Goal: Task Accomplishment & Management: Complete application form

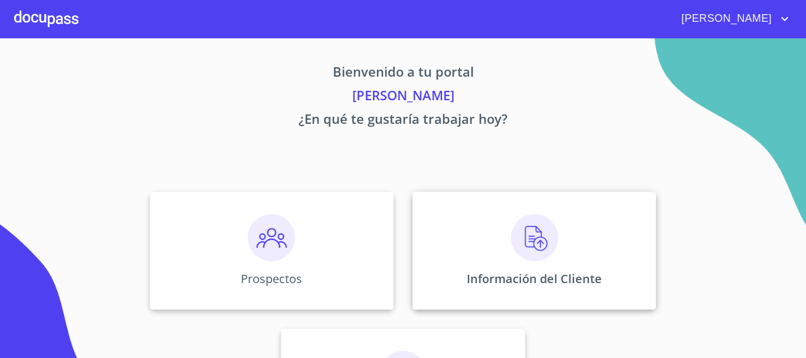
click at [536, 238] on img at bounding box center [534, 237] width 47 height 47
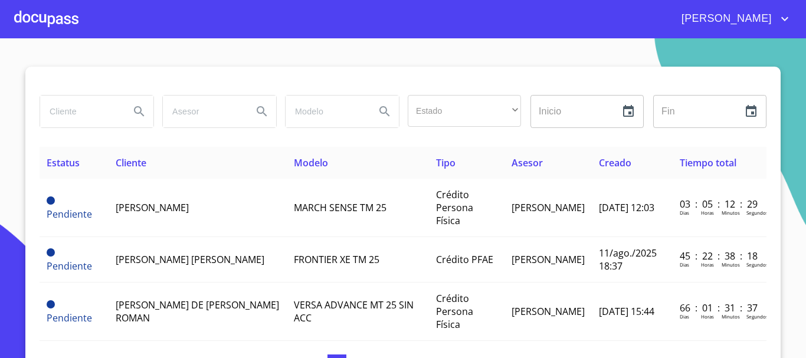
click at [87, 120] on input "search" at bounding box center [80, 112] width 80 height 32
type input "[PERSON_NAME]"
click at [132, 107] on icon "Search" at bounding box center [139, 111] width 14 height 14
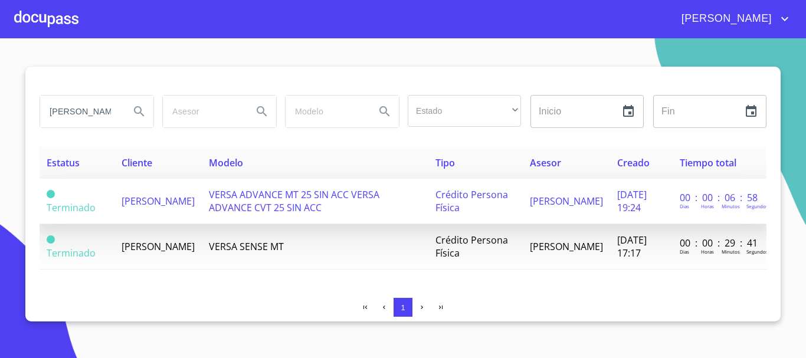
click at [164, 218] on td "[PERSON_NAME]" at bounding box center [158, 201] width 87 height 45
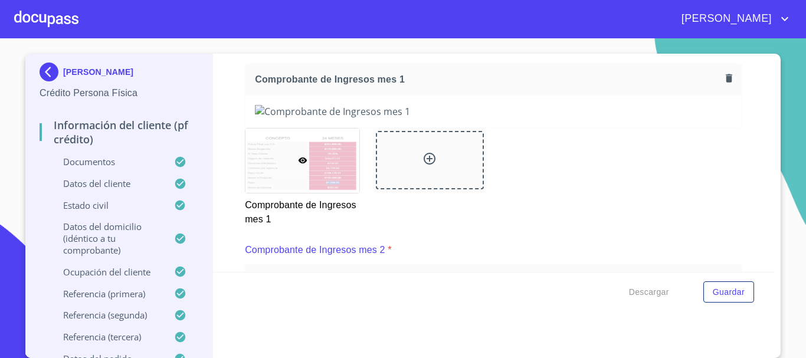
scroll to position [1181, 0]
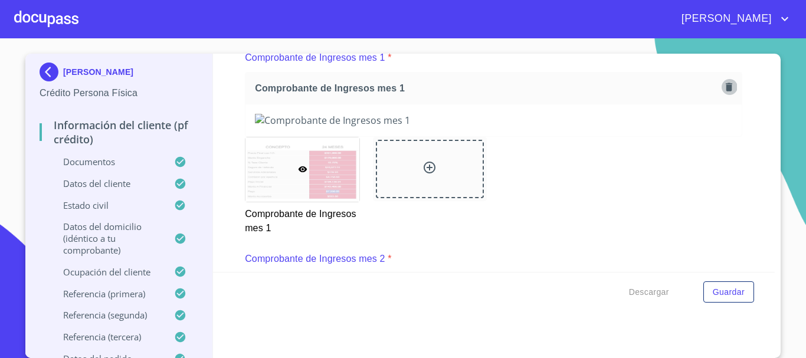
click at [724, 93] on icon "button" at bounding box center [729, 86] width 11 height 11
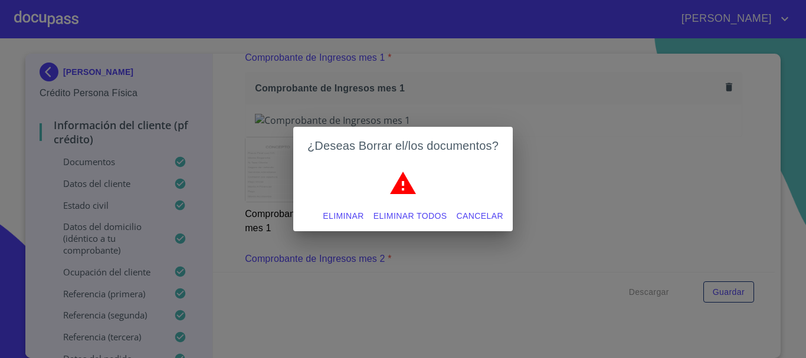
click at [336, 215] on span "Eliminar" at bounding box center [343, 216] width 41 height 15
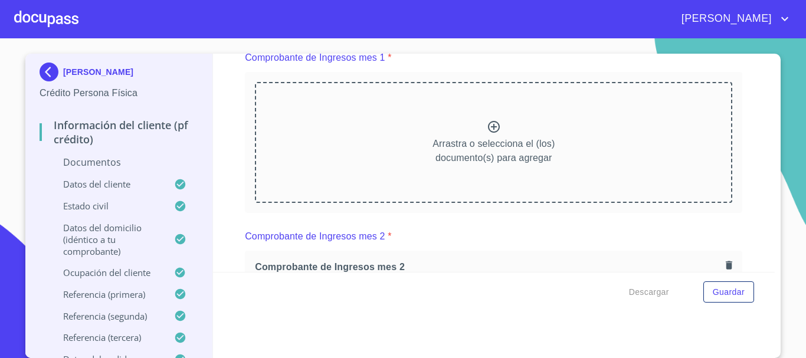
click at [487, 134] on icon at bounding box center [494, 127] width 14 height 14
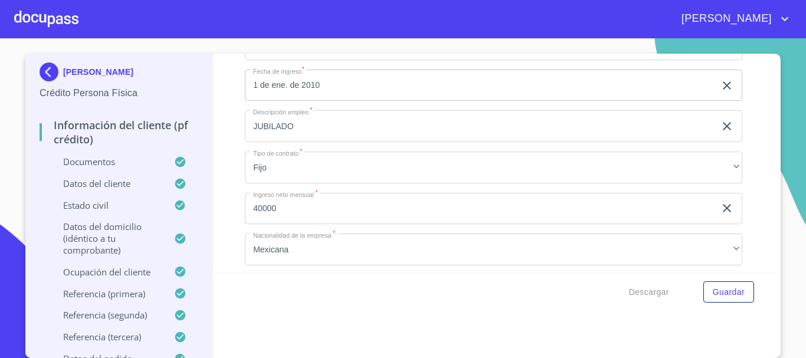
scroll to position [4755, 0]
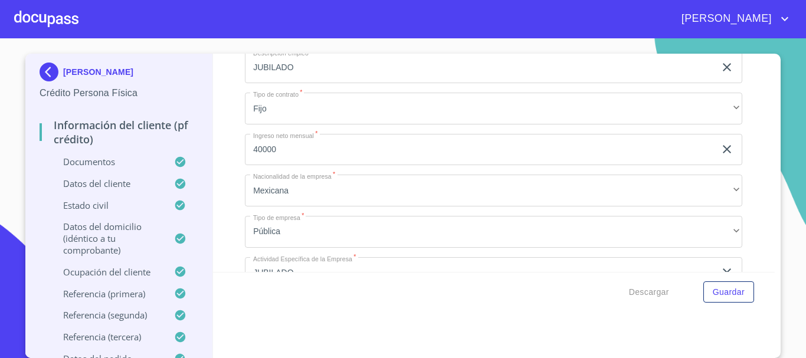
type input "A"
type input "a"
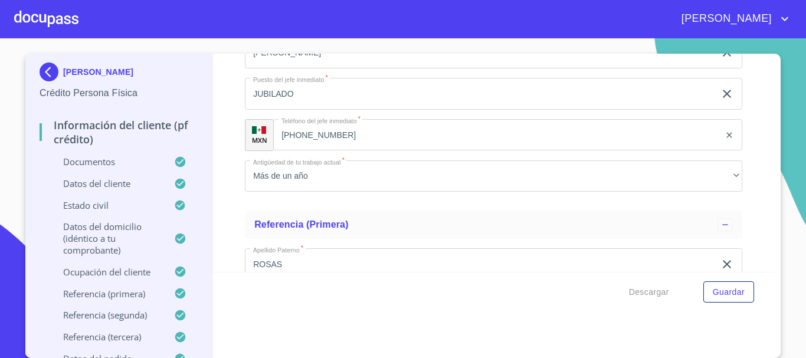
scroll to position [5287, 0]
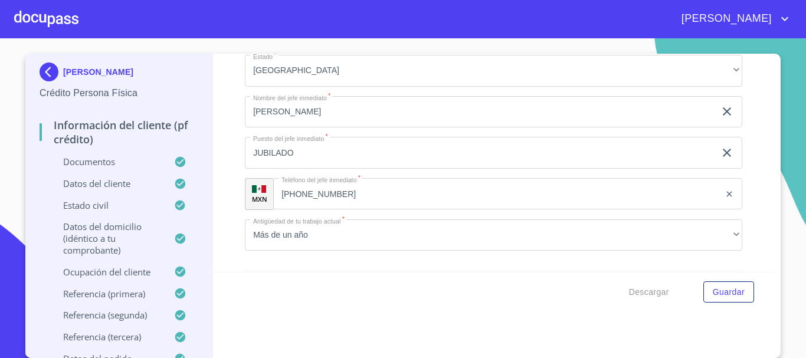
type input "[GEOGRAPHIC_DATA]"
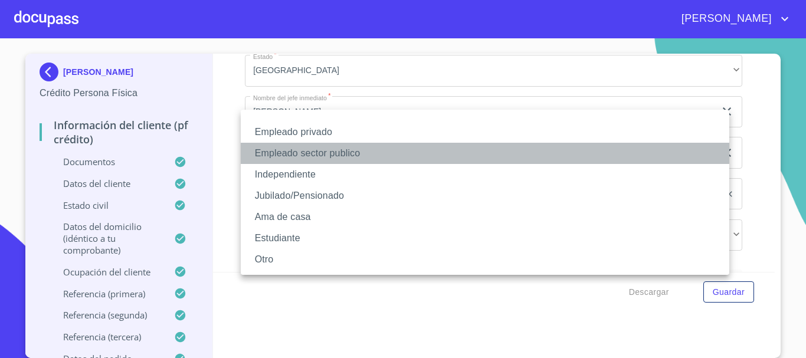
click at [377, 154] on li "Empleado sector publico" at bounding box center [485, 153] width 489 height 21
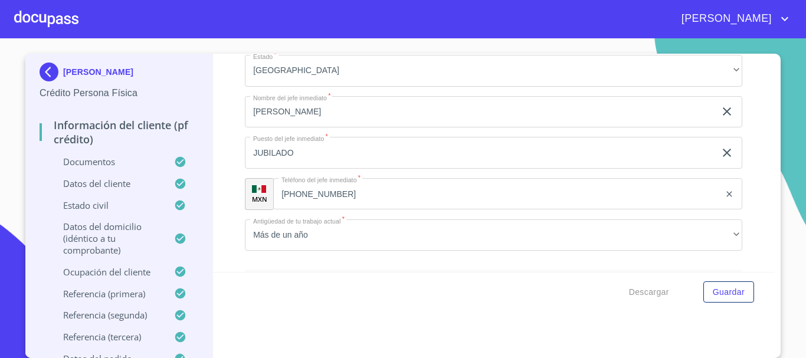
type input "R"
type input "CFE"
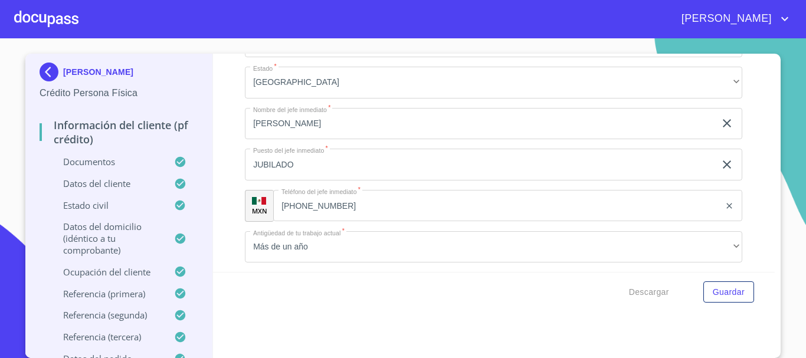
type input "1_"
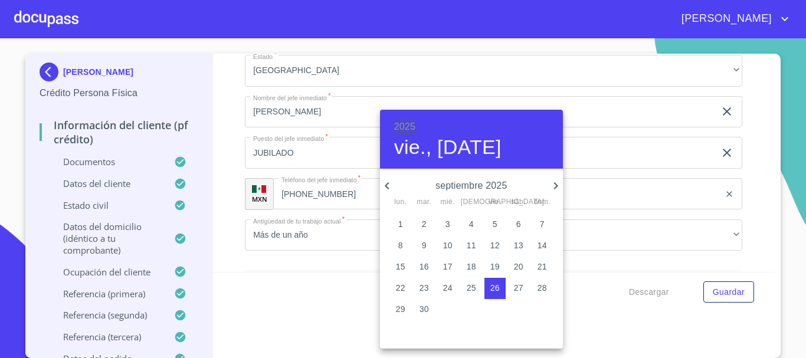
click at [410, 125] on h6 "2025" at bounding box center [404, 127] width 21 height 17
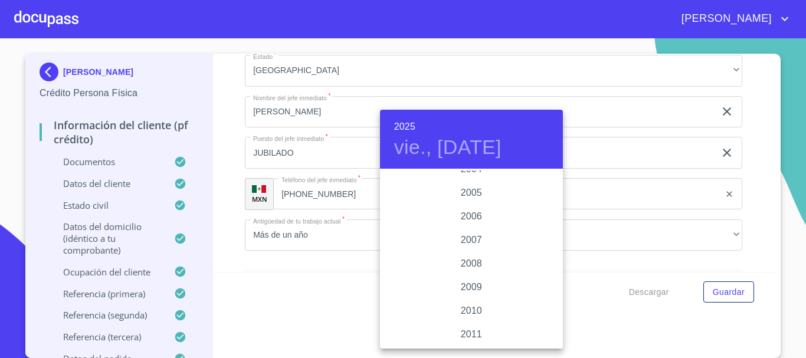
scroll to position [1877, 0]
click at [465, 335] on div "2011" at bounding box center [471, 336] width 183 height 24
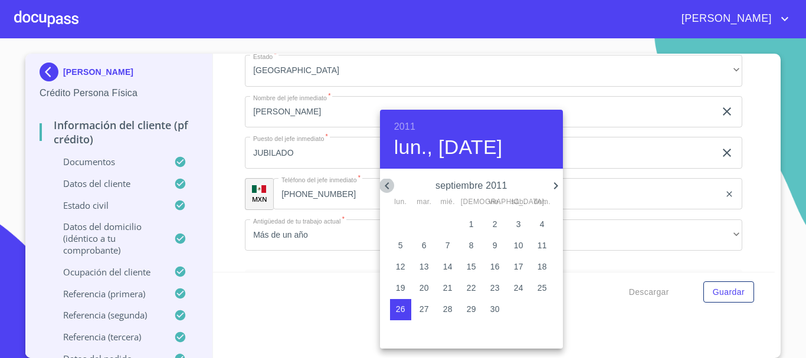
click at [387, 186] on icon "button" at bounding box center [387, 185] width 4 height 7
click at [394, 188] on icon "button" at bounding box center [387, 186] width 14 height 14
click at [385, 191] on icon "button" at bounding box center [387, 186] width 14 height 14
click at [449, 286] on p "18" at bounding box center [447, 288] width 9 height 12
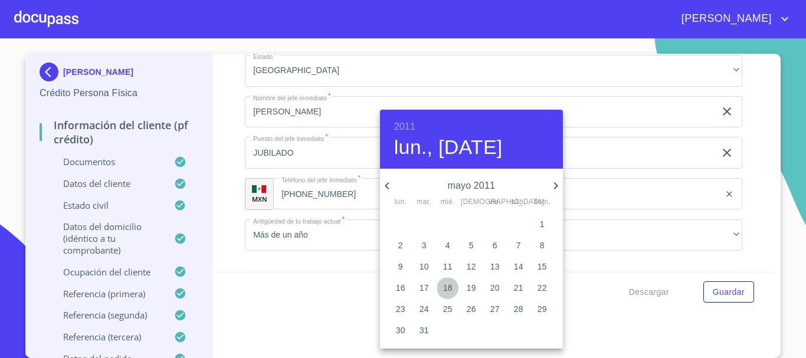
type input "18 de may. de 2011"
click at [355, 287] on div at bounding box center [403, 179] width 806 height 358
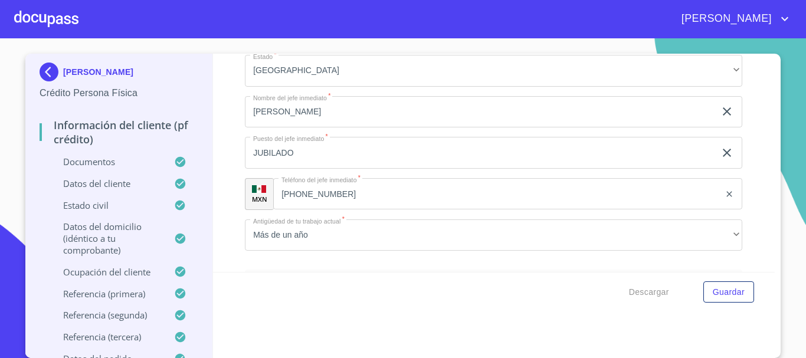
type input "J"
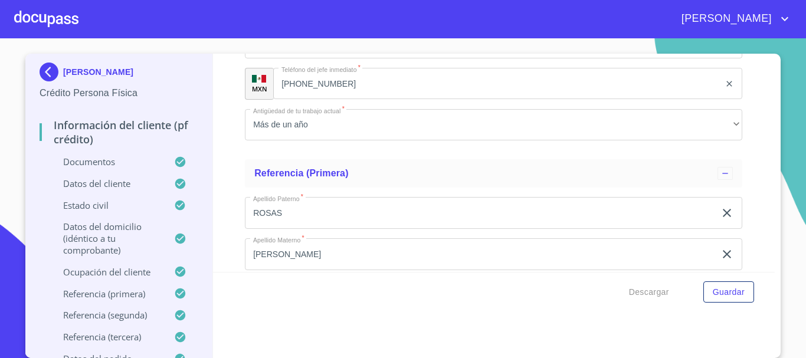
scroll to position [5464, 0]
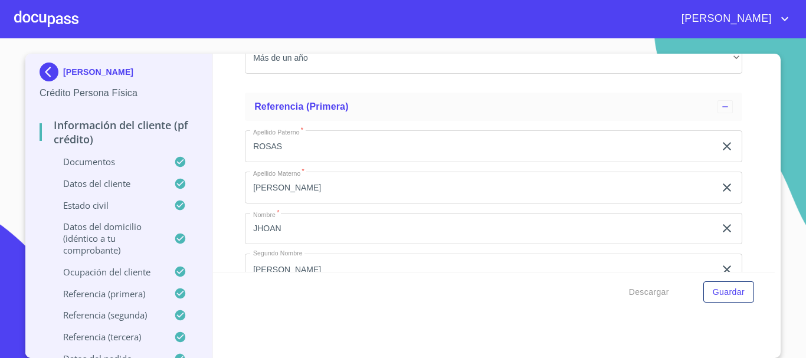
type input "EMPLEADO"
type input "4"
type input "22,000"
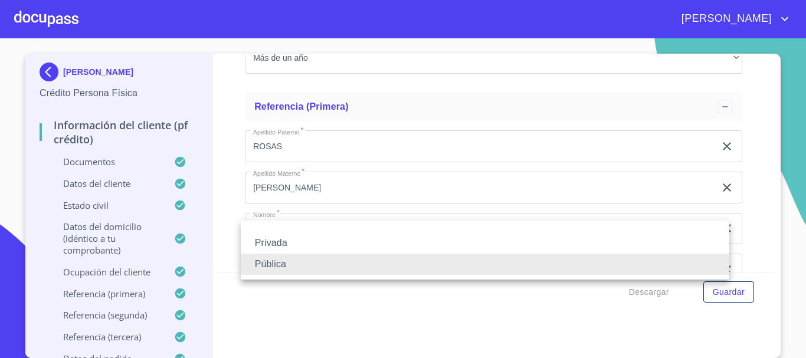
click at [302, 266] on li "Pública" at bounding box center [485, 264] width 489 height 21
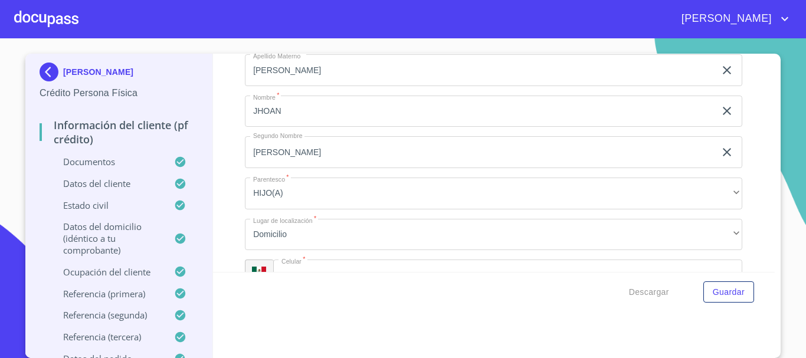
scroll to position [5582, 0]
type input "J"
type input "W"
type input "EMPLEADO"
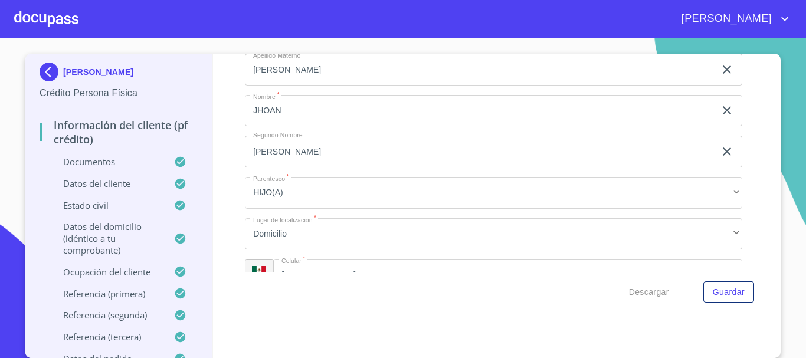
type input "3"
type input "[PHONE_NUMBER]"
type input "A"
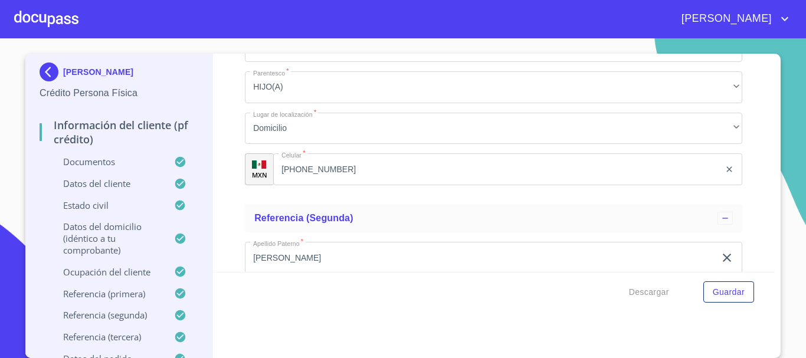
scroll to position [5700, 0]
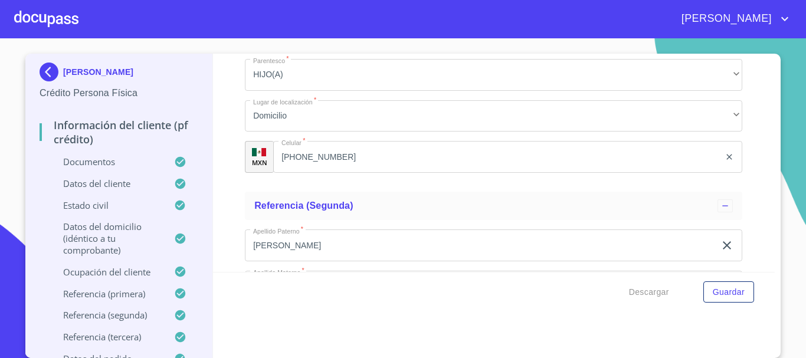
type input "[PERSON_NAME] [PERSON_NAME]"
type input "1"
type input "1204"
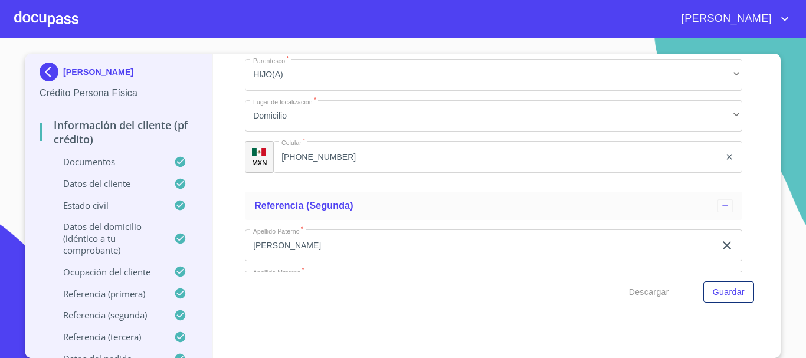
type input "L"
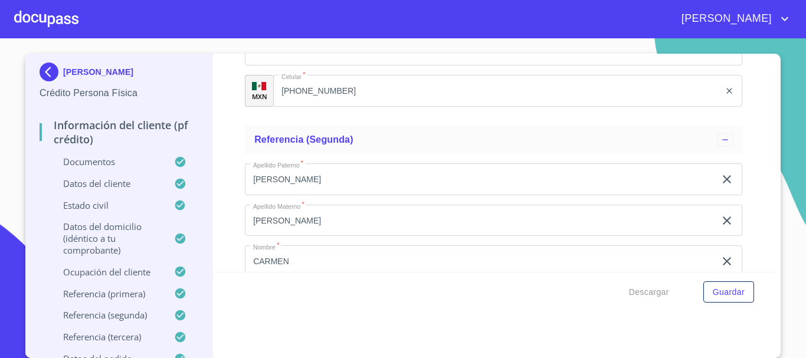
scroll to position [5818, 0]
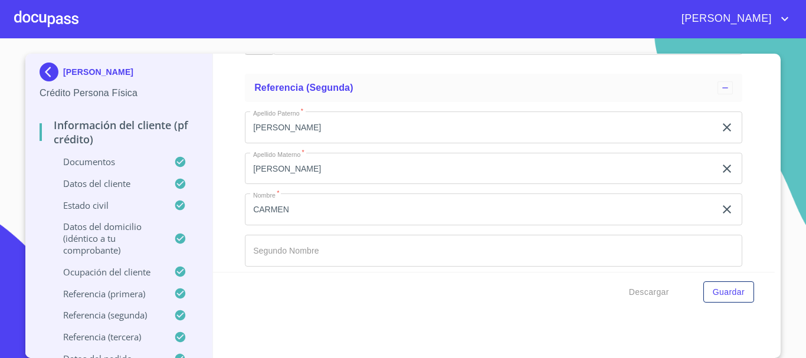
type input "AGUA [PERSON_NAME]"
type input "4"
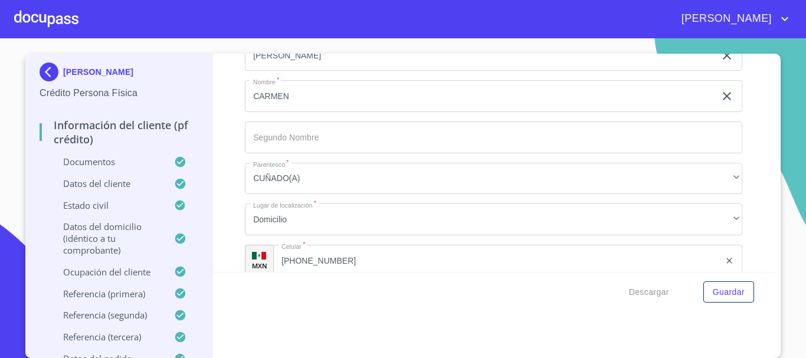
scroll to position [5936, 0]
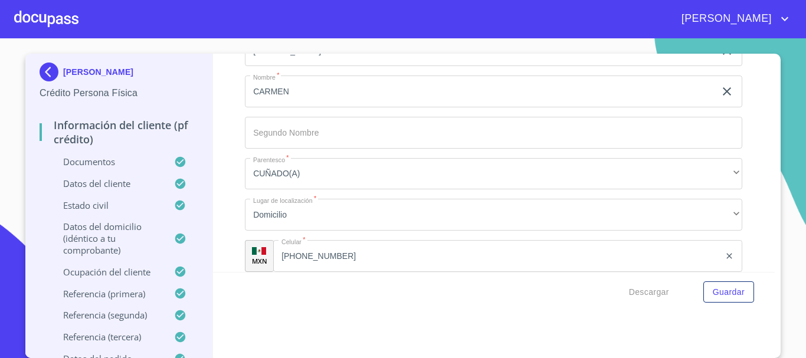
type input "45235"
type input "R"
type input "[PERSON_NAME]"
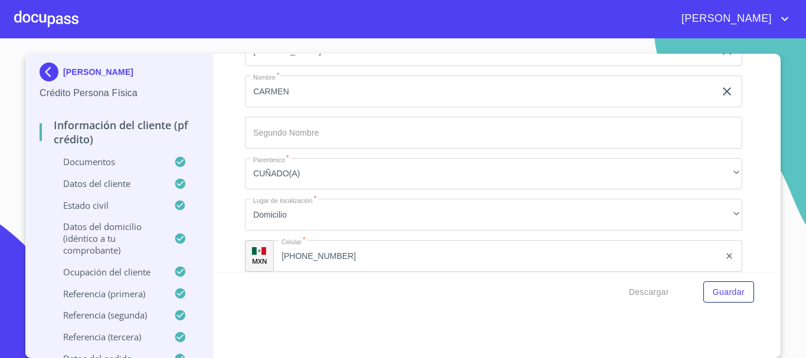
type input "J"
type input "COMANDANTE DE INSTALACION"
type input "3"
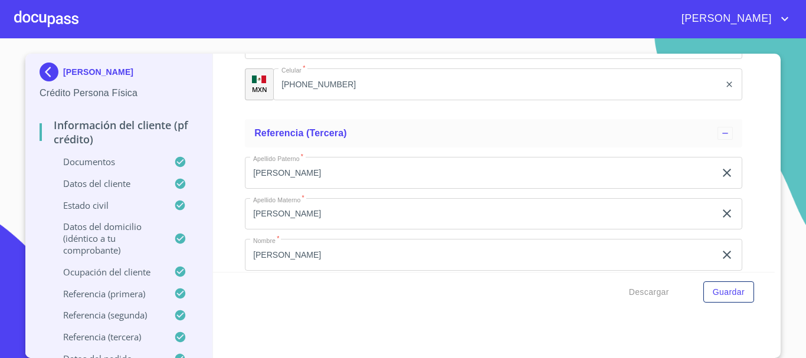
scroll to position [6113, 0]
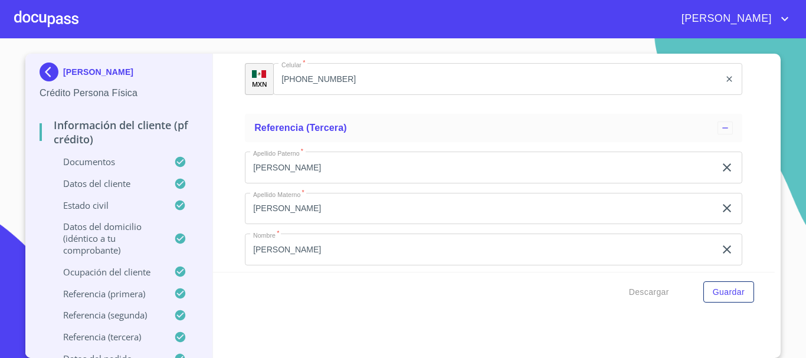
type input "[PHONE_NUMBER]"
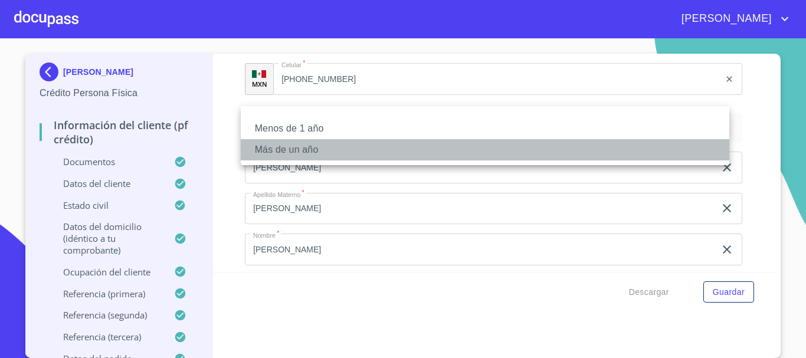
click at [325, 151] on li "Más de un año" at bounding box center [485, 149] width 489 height 21
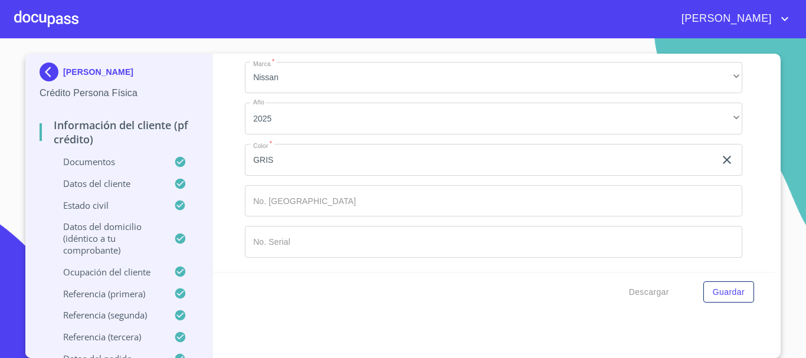
scroll to position [6762, 0]
click at [719, 294] on span "Guardar" at bounding box center [729, 292] width 32 height 15
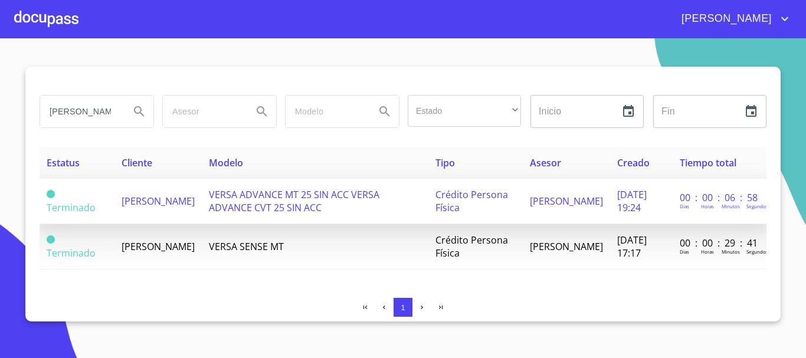
click at [165, 208] on span "[PERSON_NAME]" at bounding box center [158, 201] width 73 height 13
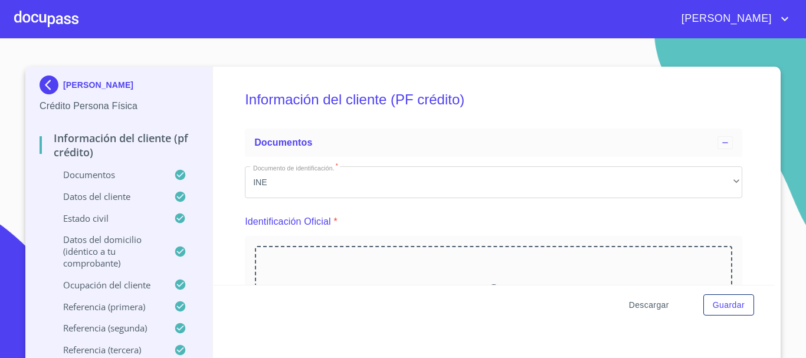
click at [655, 303] on span "Descargar" at bounding box center [649, 305] width 40 height 15
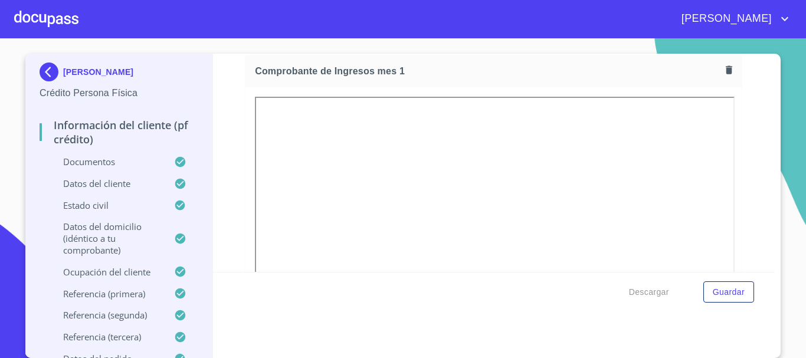
scroll to position [1181, 0]
